Goal: Task Accomplishment & Management: Use online tool/utility

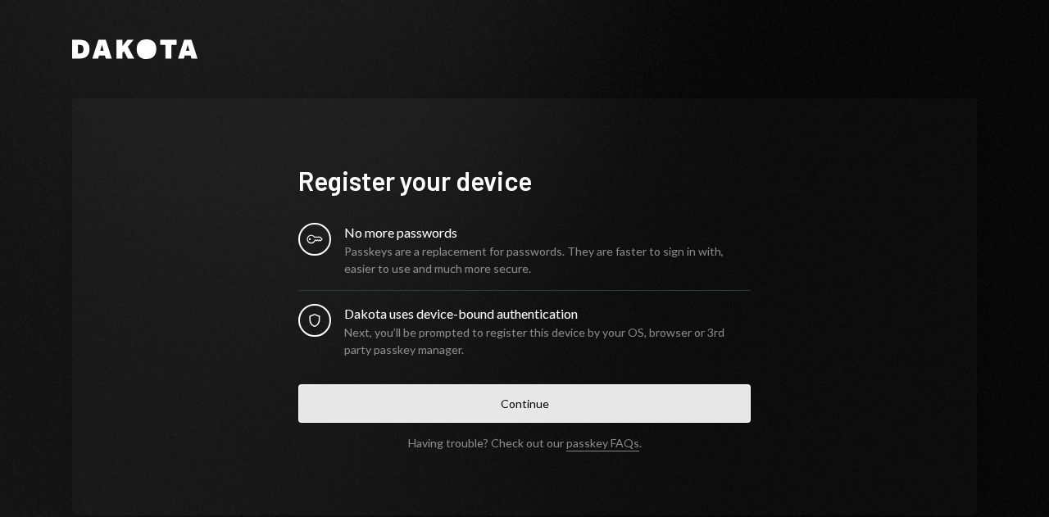
click at [497, 401] on button "Continue" at bounding box center [524, 403] width 452 height 39
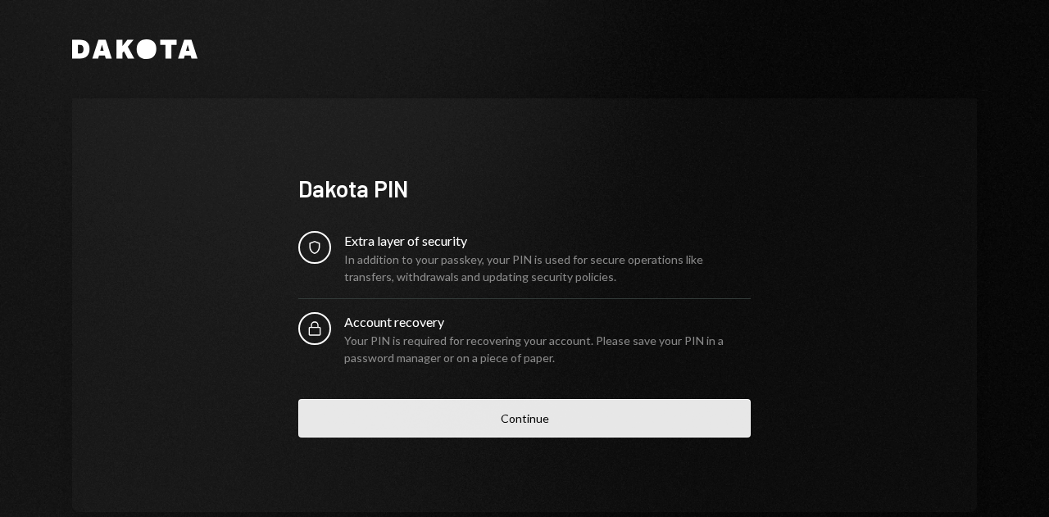
click at [570, 414] on button "Continue" at bounding box center [524, 418] width 452 height 39
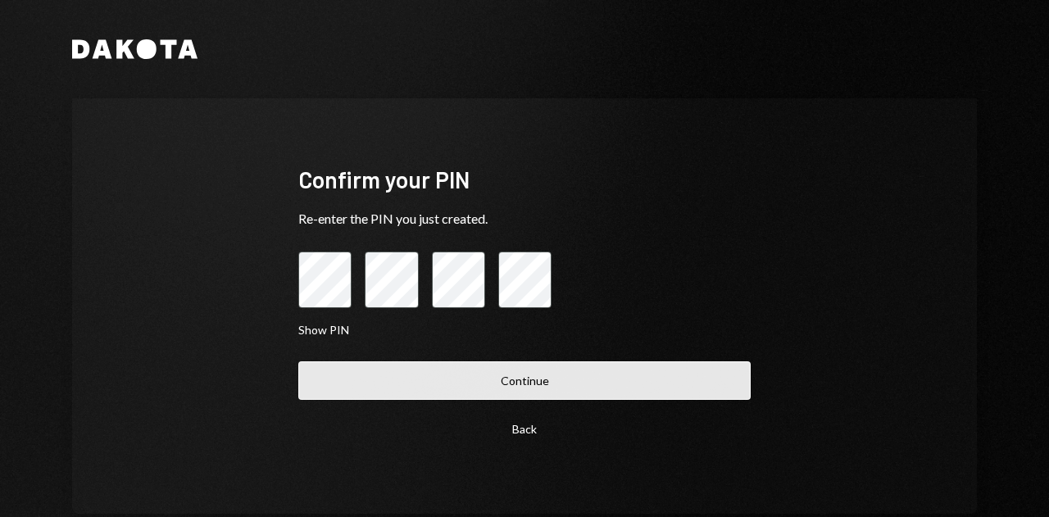
click at [567, 396] on button "Continue" at bounding box center [524, 380] width 452 height 39
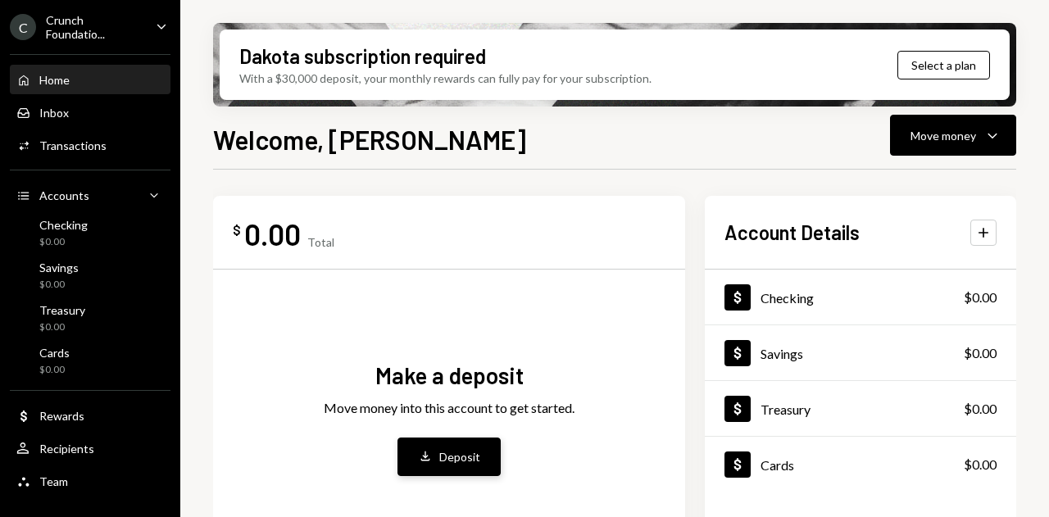
click at [467, 455] on div "Deposit" at bounding box center [459, 456] width 41 height 17
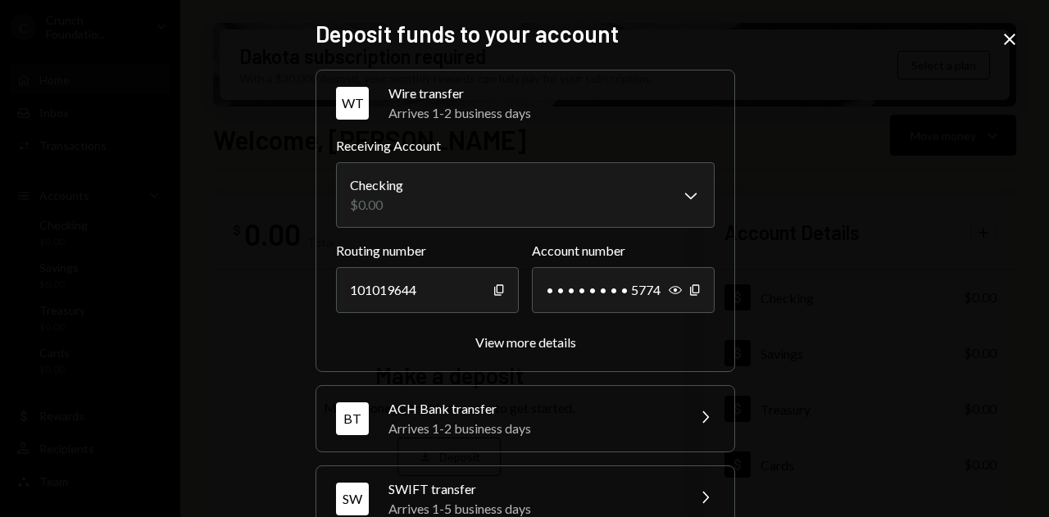
scroll to position [198, 0]
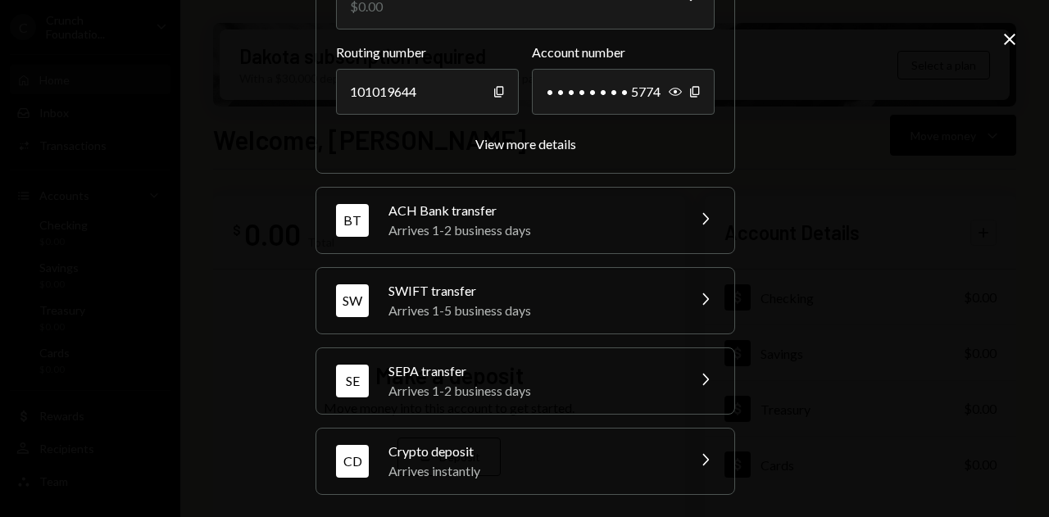
click at [651, 443] on div "Crypto deposit" at bounding box center [531, 452] width 287 height 20
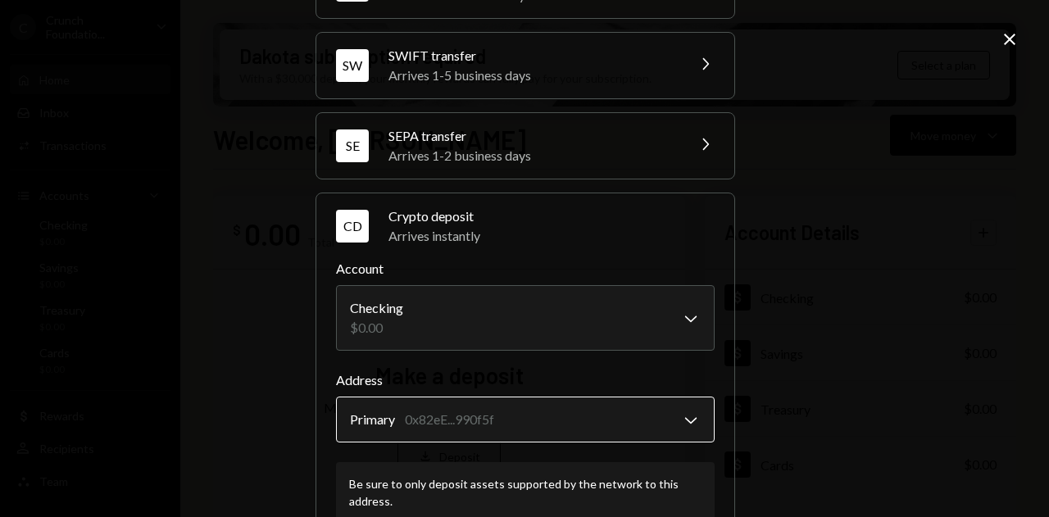
scroll to position [303, 0]
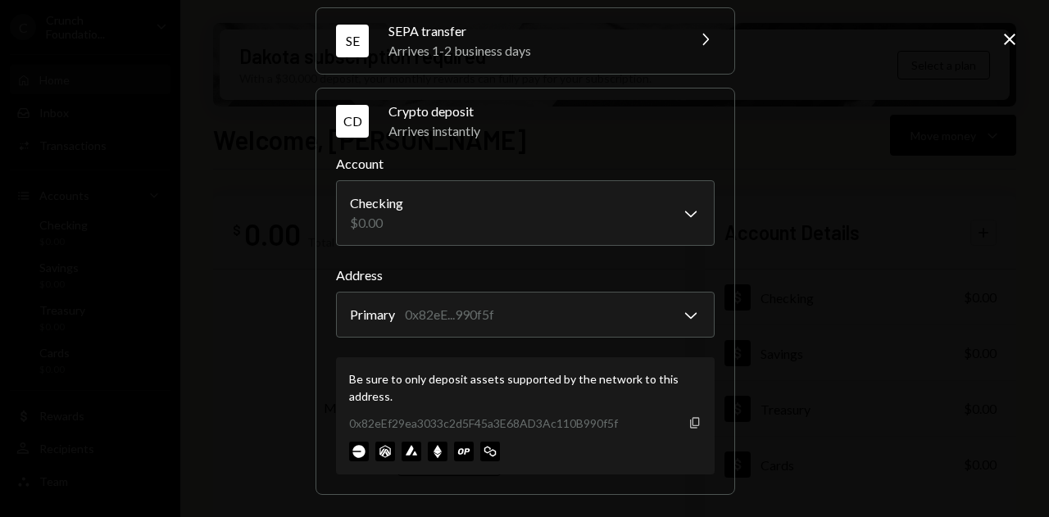
click at [694, 425] on icon "Copy" at bounding box center [694, 422] width 13 height 13
click at [202, 329] on div "**********" at bounding box center [524, 258] width 1049 height 517
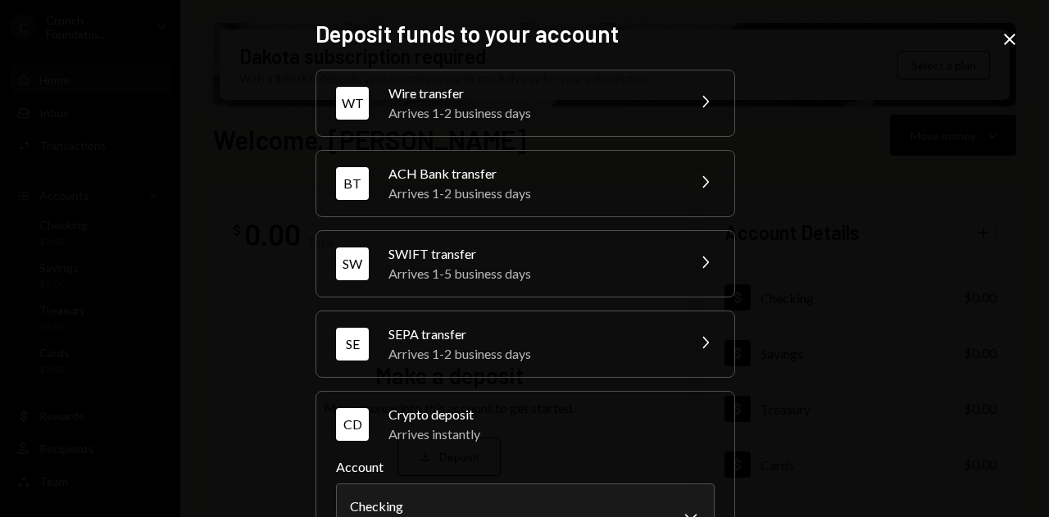
click at [1009, 39] on icon at bounding box center [1009, 39] width 11 height 11
